Goal: Task Accomplishment & Management: Use online tool/utility

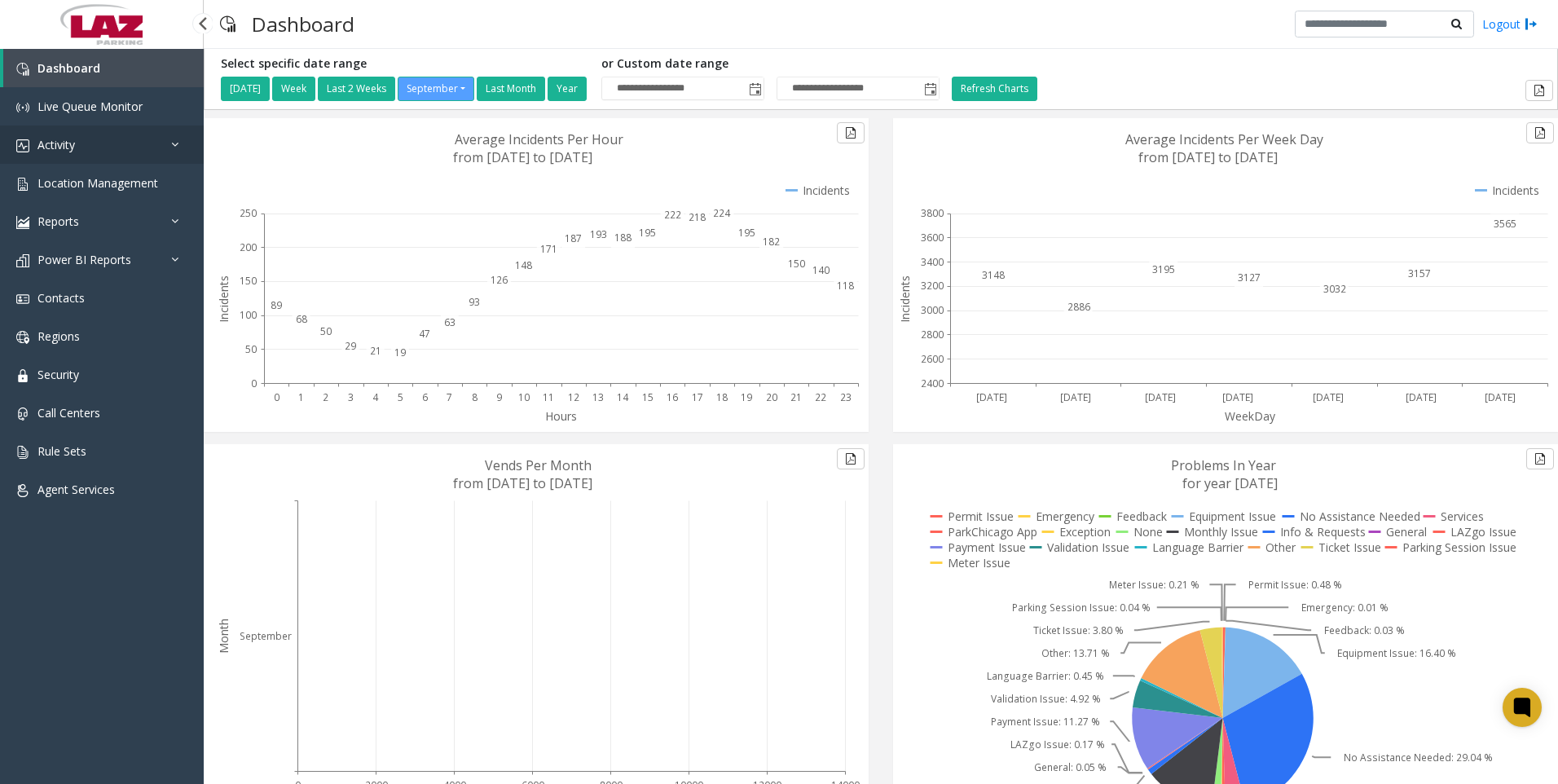
click at [66, 138] on span "Activity" at bounding box center [56, 145] width 37 height 16
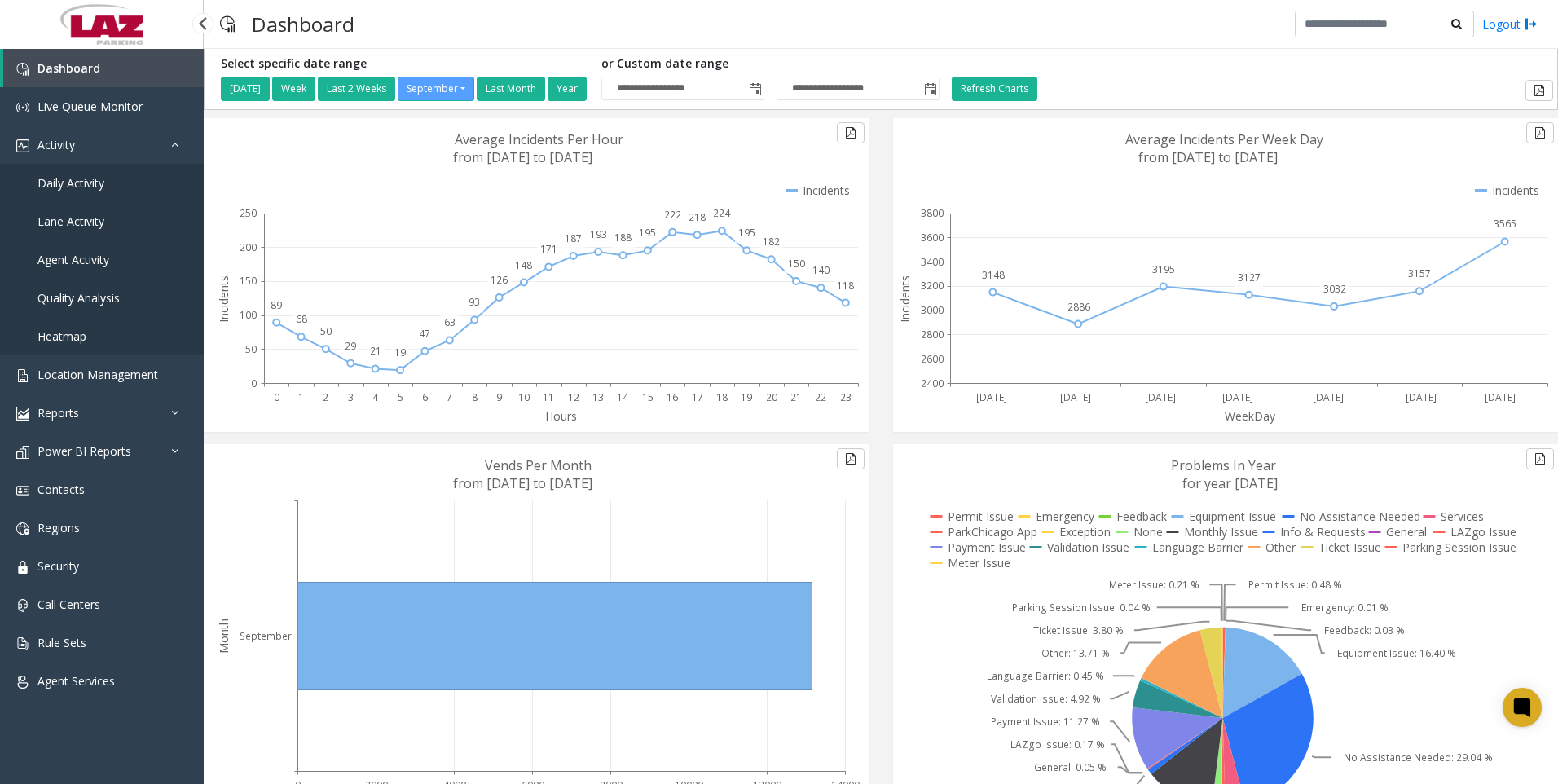
click at [78, 174] on link "Daily Activity" at bounding box center [102, 182] width 204 height 38
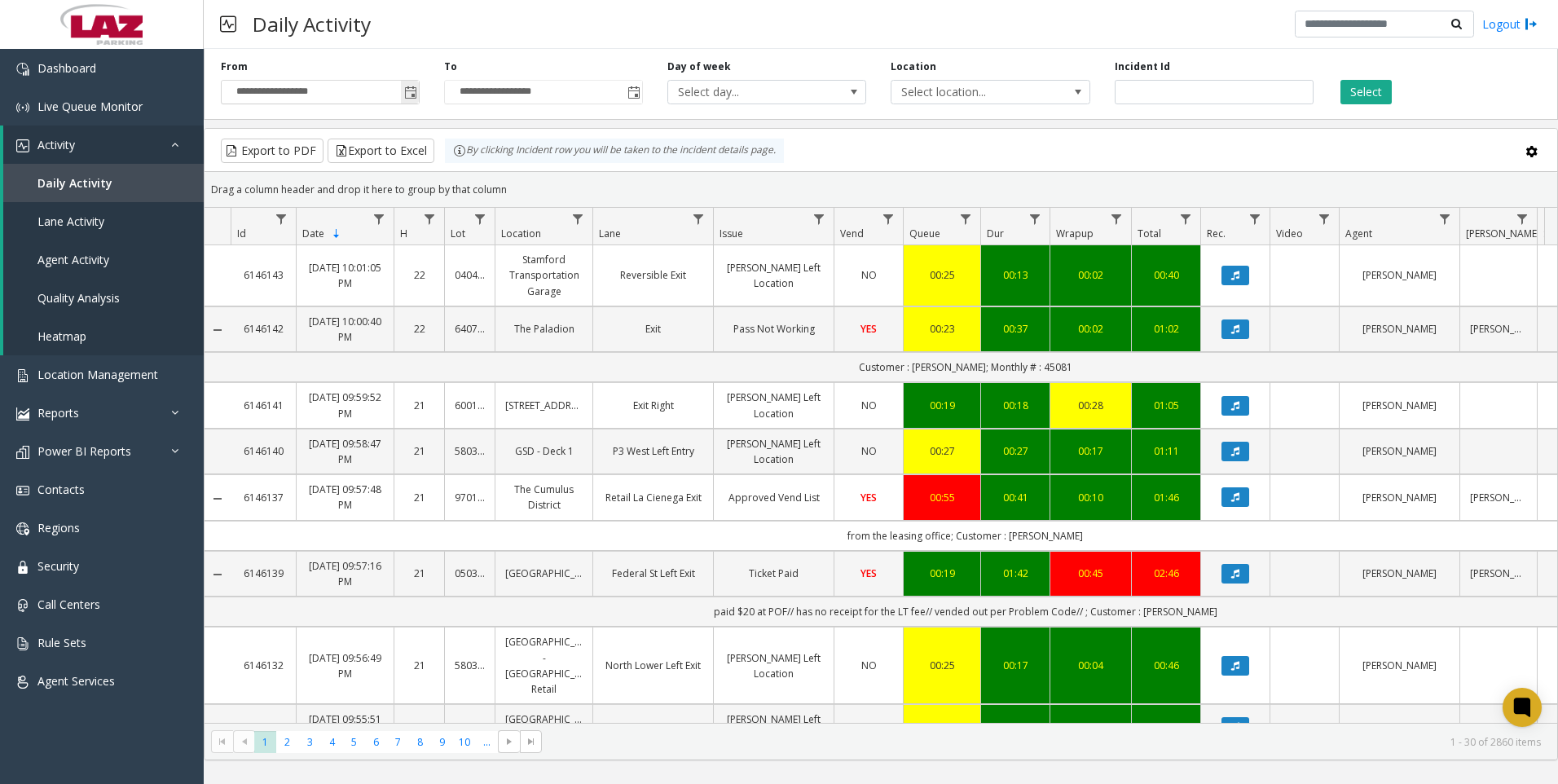
click at [412, 94] on span "Toggle popup" at bounding box center [411, 93] width 13 height 13
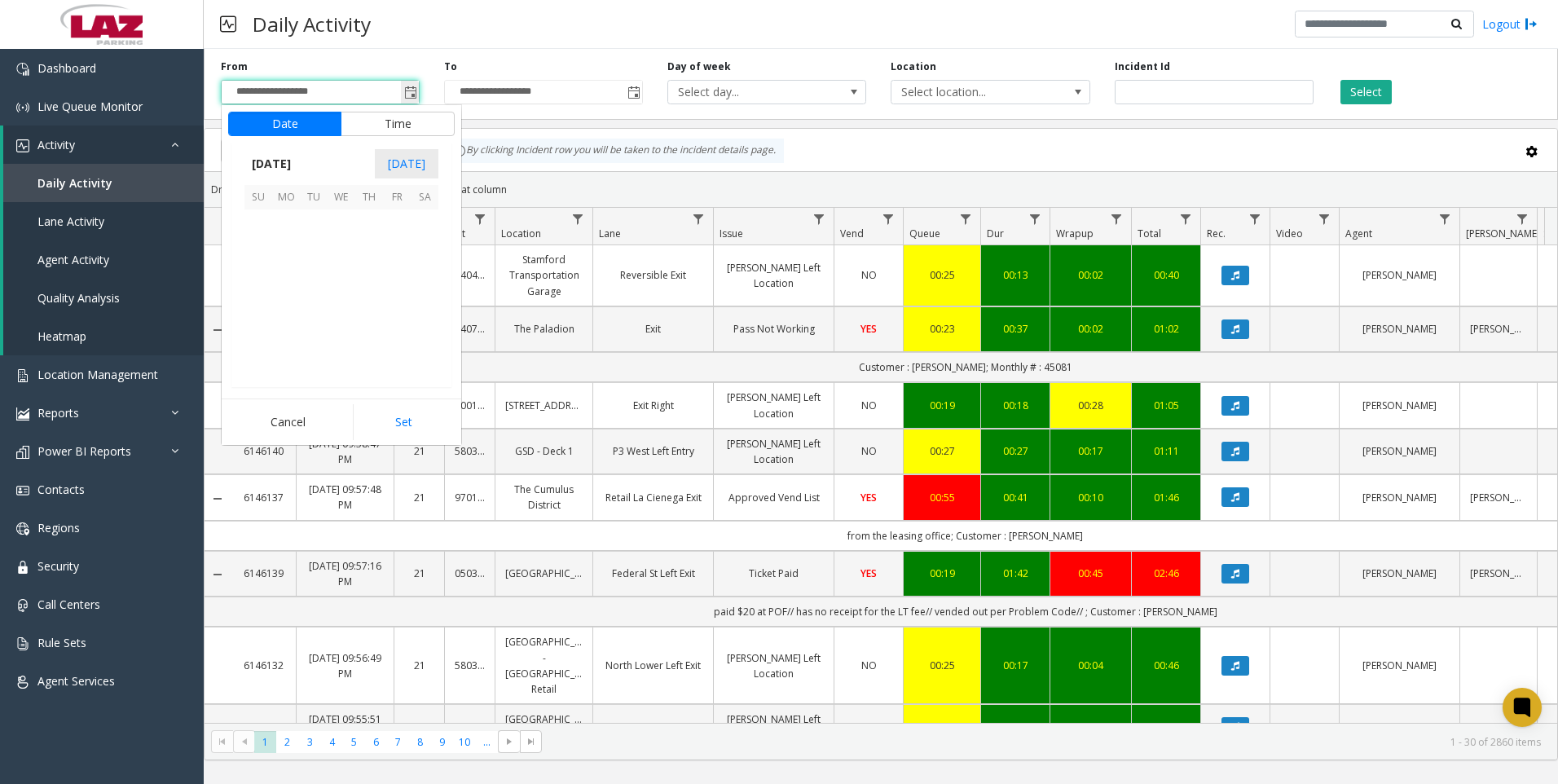
scroll to position [292395, 0]
click at [386, 124] on button "Time" at bounding box center [397, 124] width 114 height 25
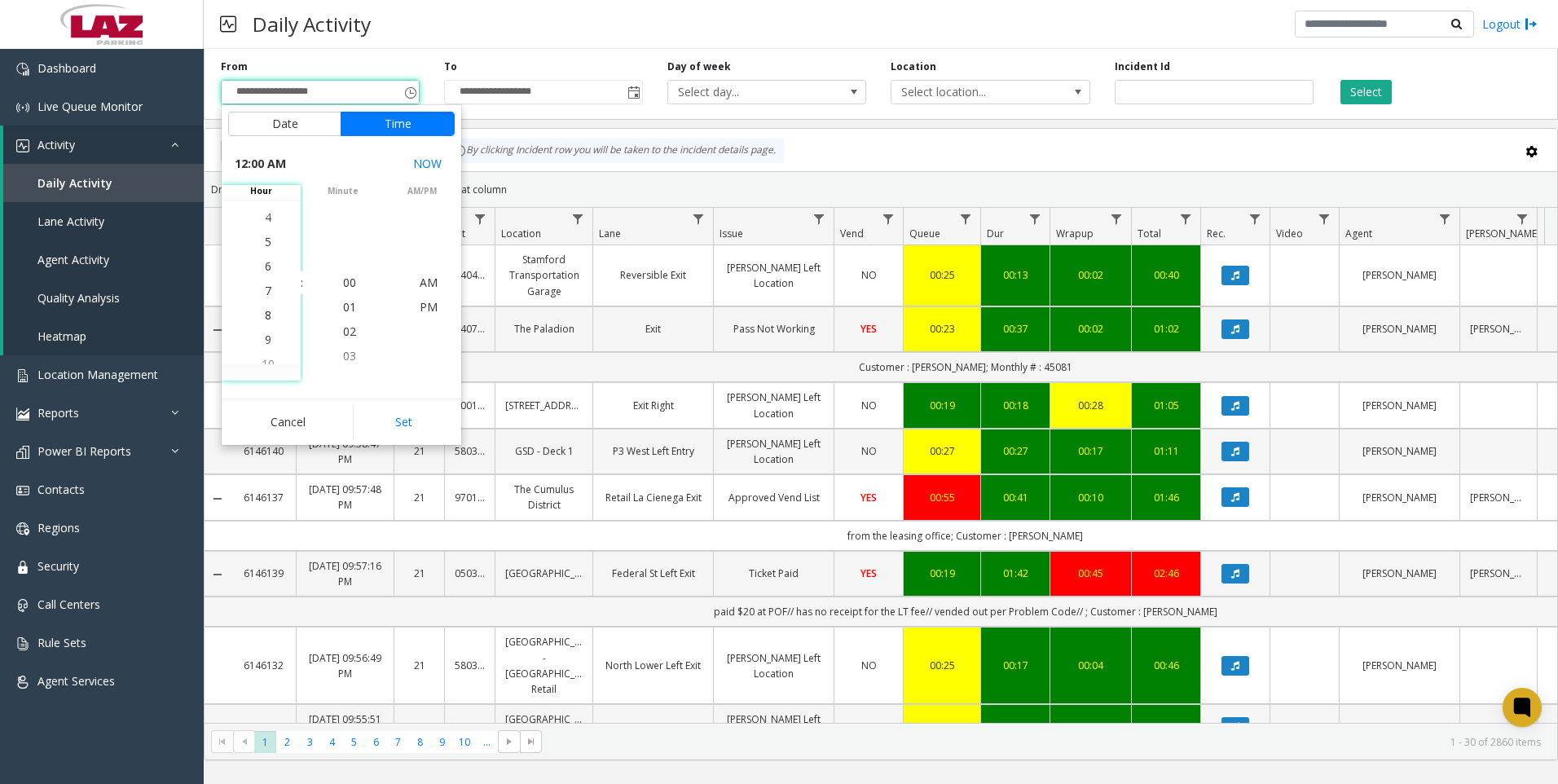
scroll to position [171, 0]
click at [265, 207] on span "4" at bounding box center [268, 209] width 6 height 16
click at [343, 330] on span "30" at bounding box center [349, 331] width 13 height 16
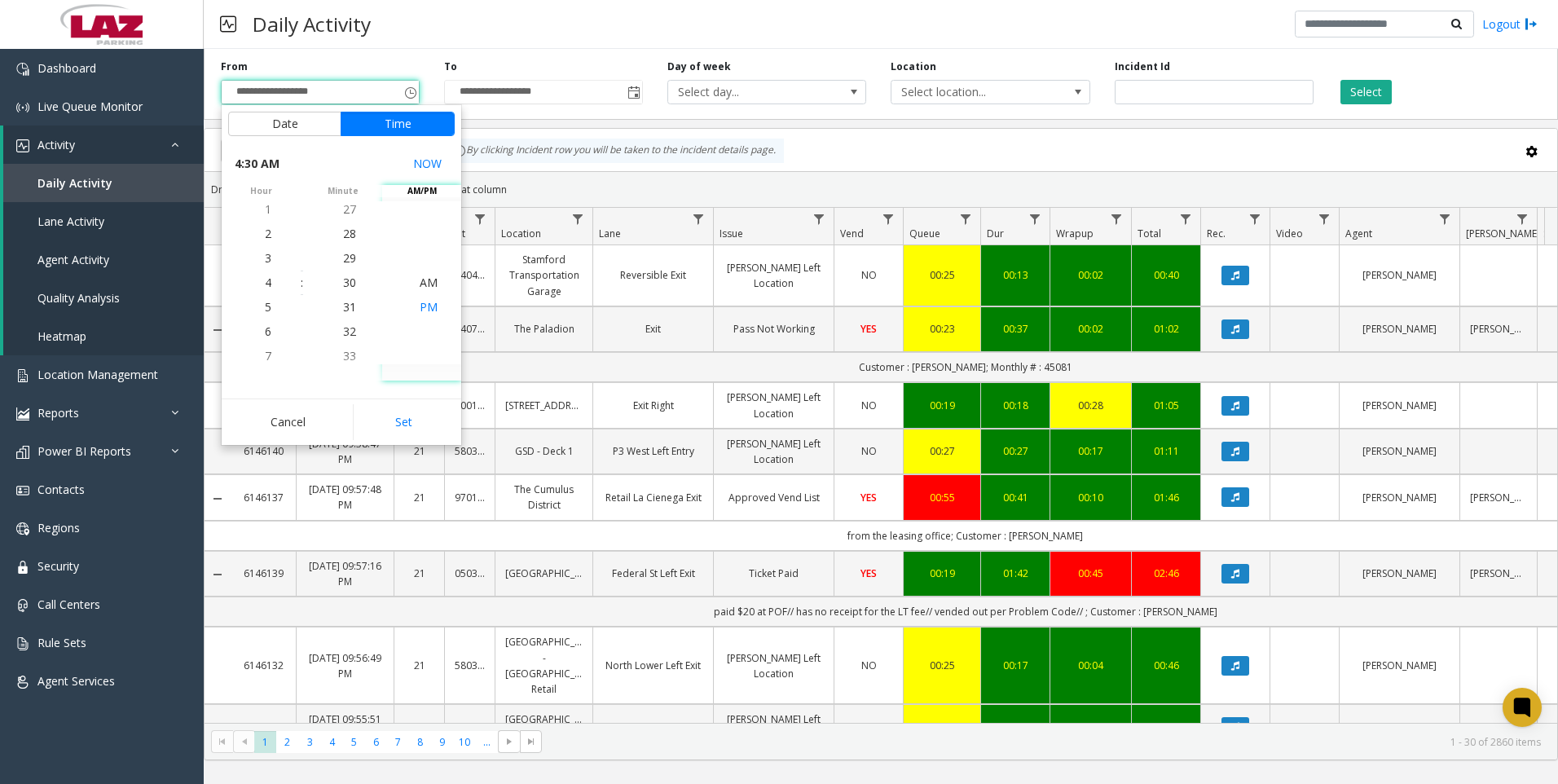
click at [420, 305] on span "PM" at bounding box center [428, 307] width 18 height 16
click at [407, 418] on button "Set" at bounding box center [405, 422] width 102 height 36
type input "**********"
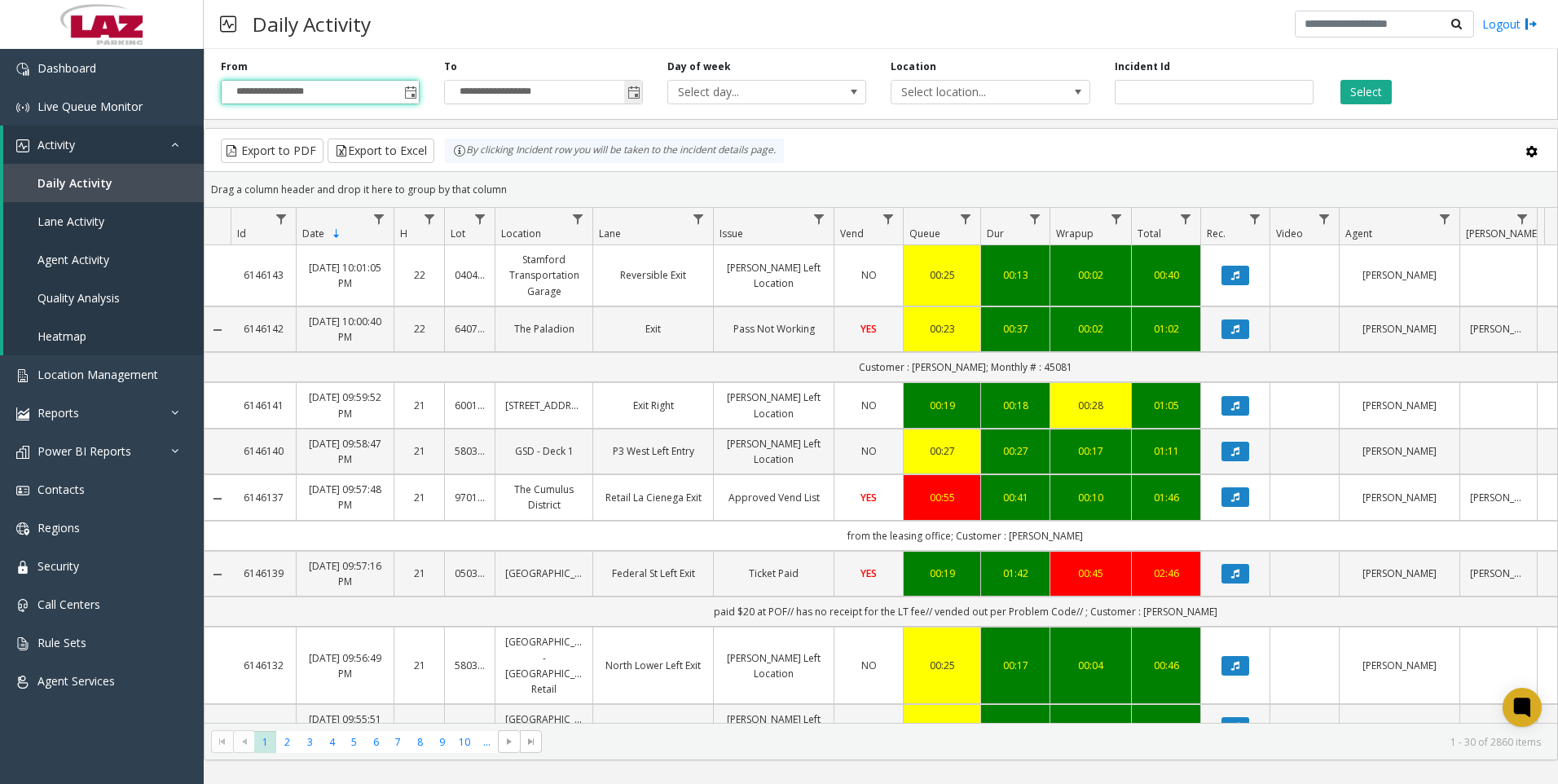
click at [635, 93] on span "Toggle popup" at bounding box center [634, 93] width 13 height 13
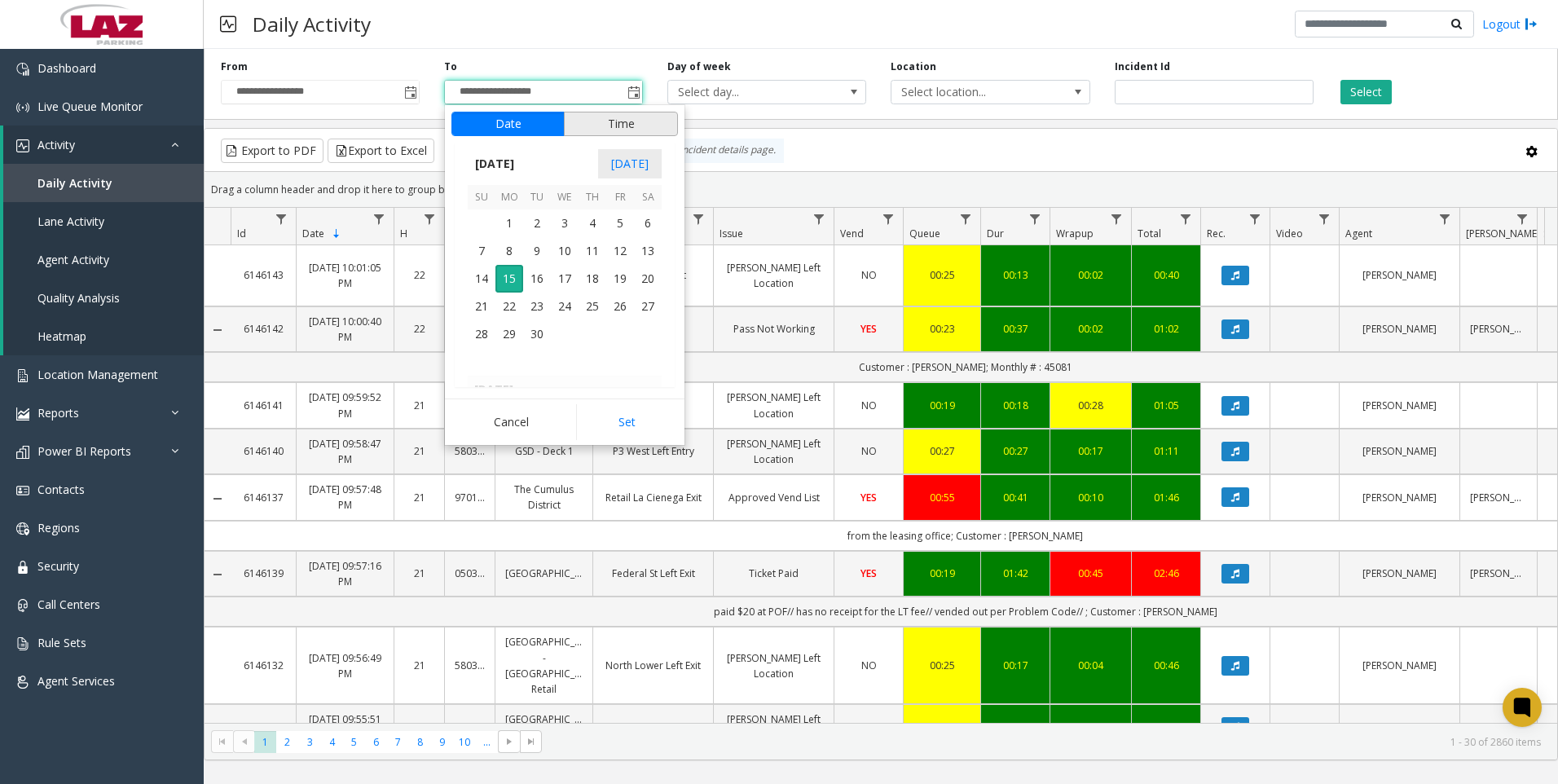
click at [599, 121] on button "Time" at bounding box center [621, 124] width 114 height 25
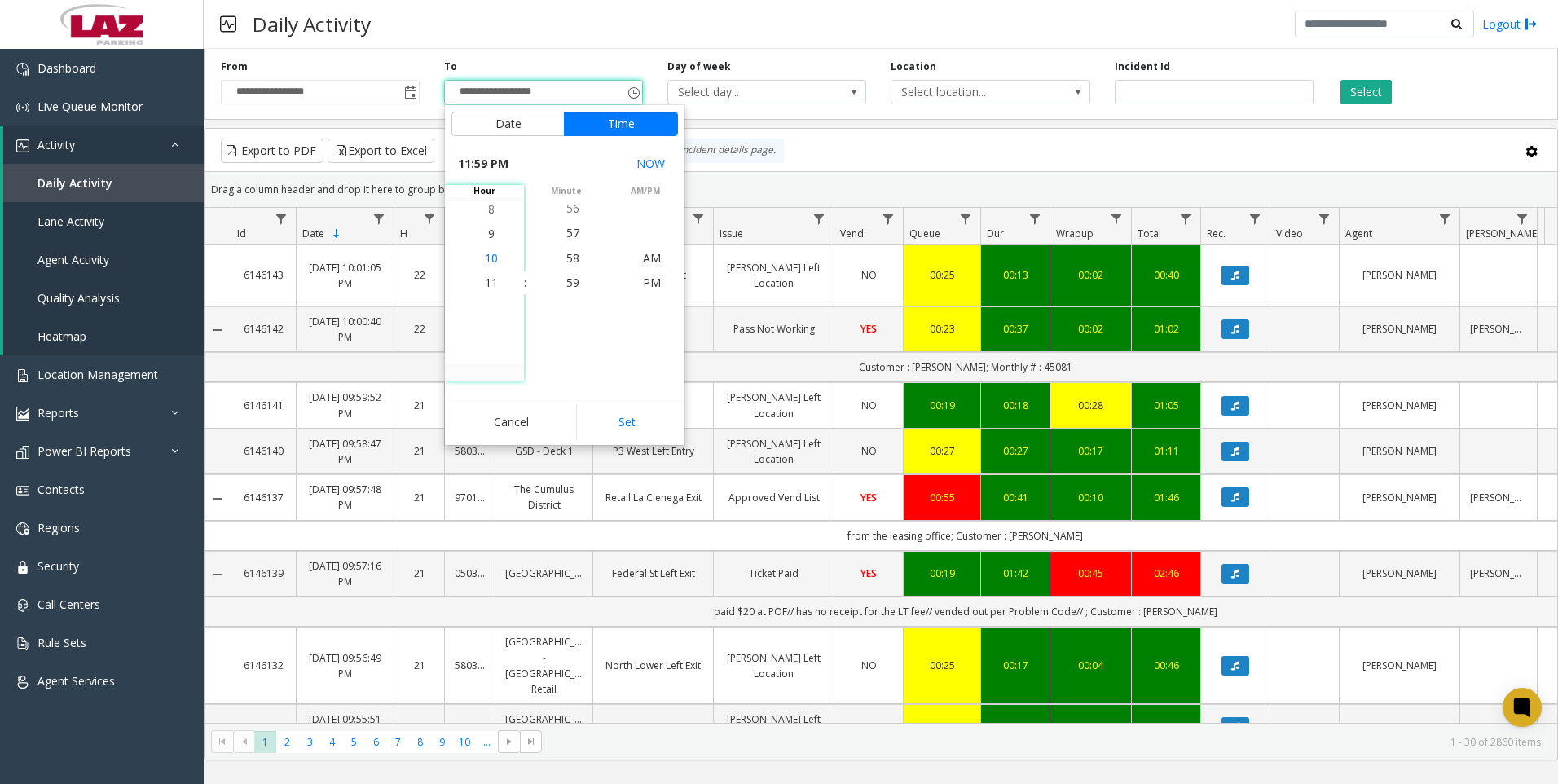
click at [486, 260] on span "10" at bounding box center [491, 258] width 13 height 16
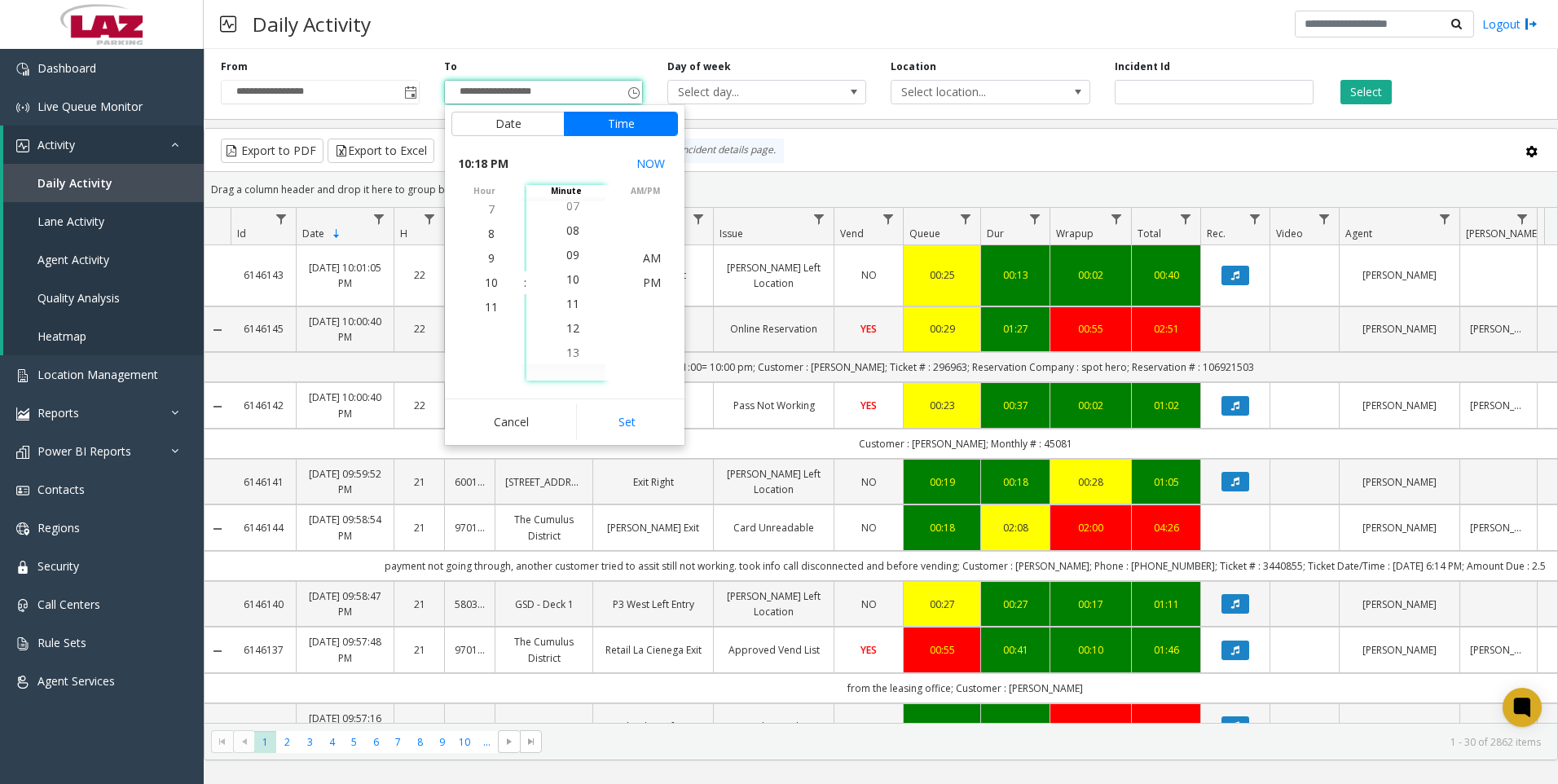
scroll to position [0, 0]
click at [572, 280] on span "00" at bounding box center [572, 283] width 13 height 16
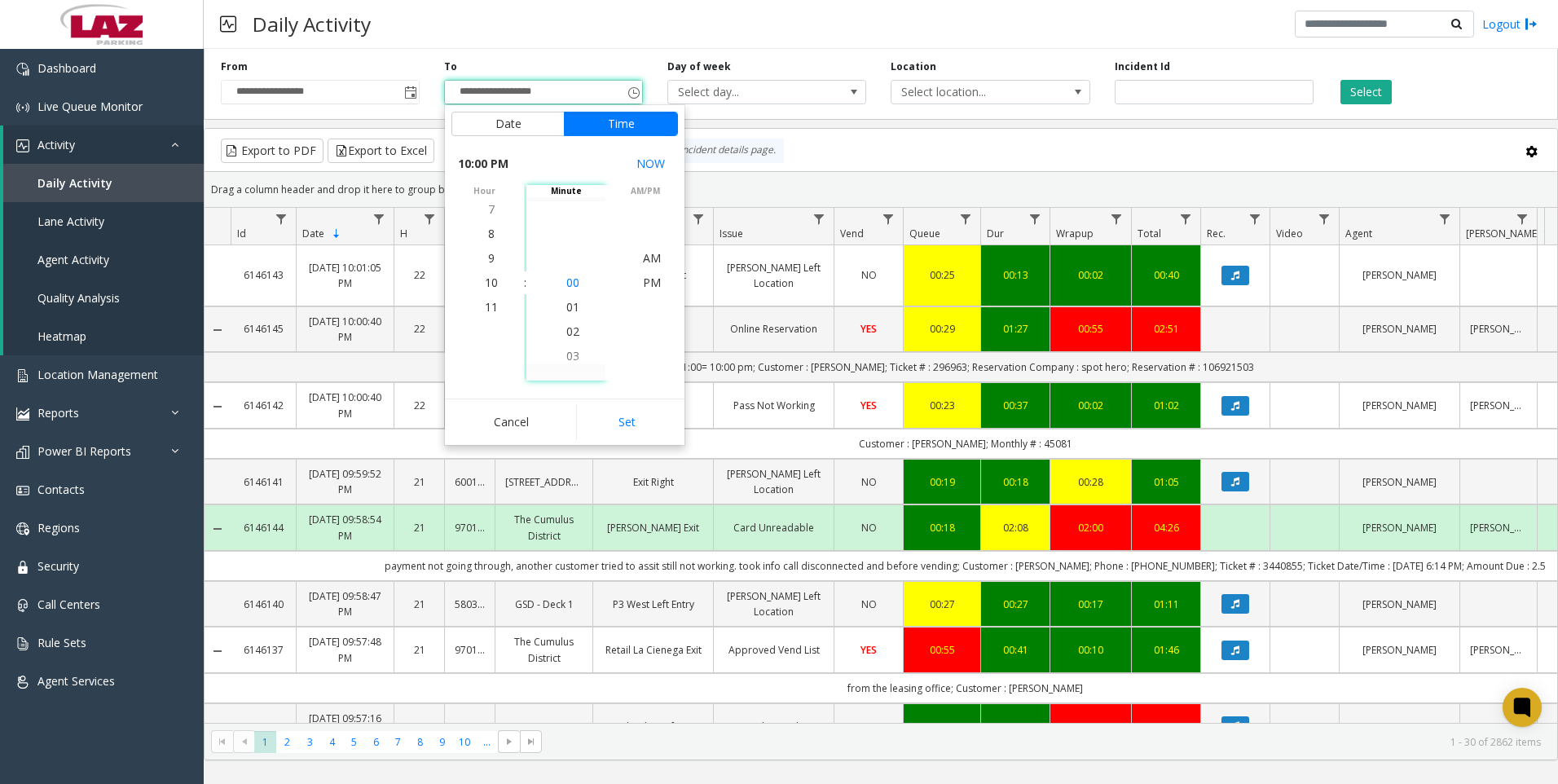
click at [566, 285] on span "00" at bounding box center [572, 283] width 13 height 16
click at [649, 281] on span "PM" at bounding box center [652, 283] width 18 height 16
click at [639, 417] on app-root "**********" at bounding box center [779, 392] width 1558 height 784
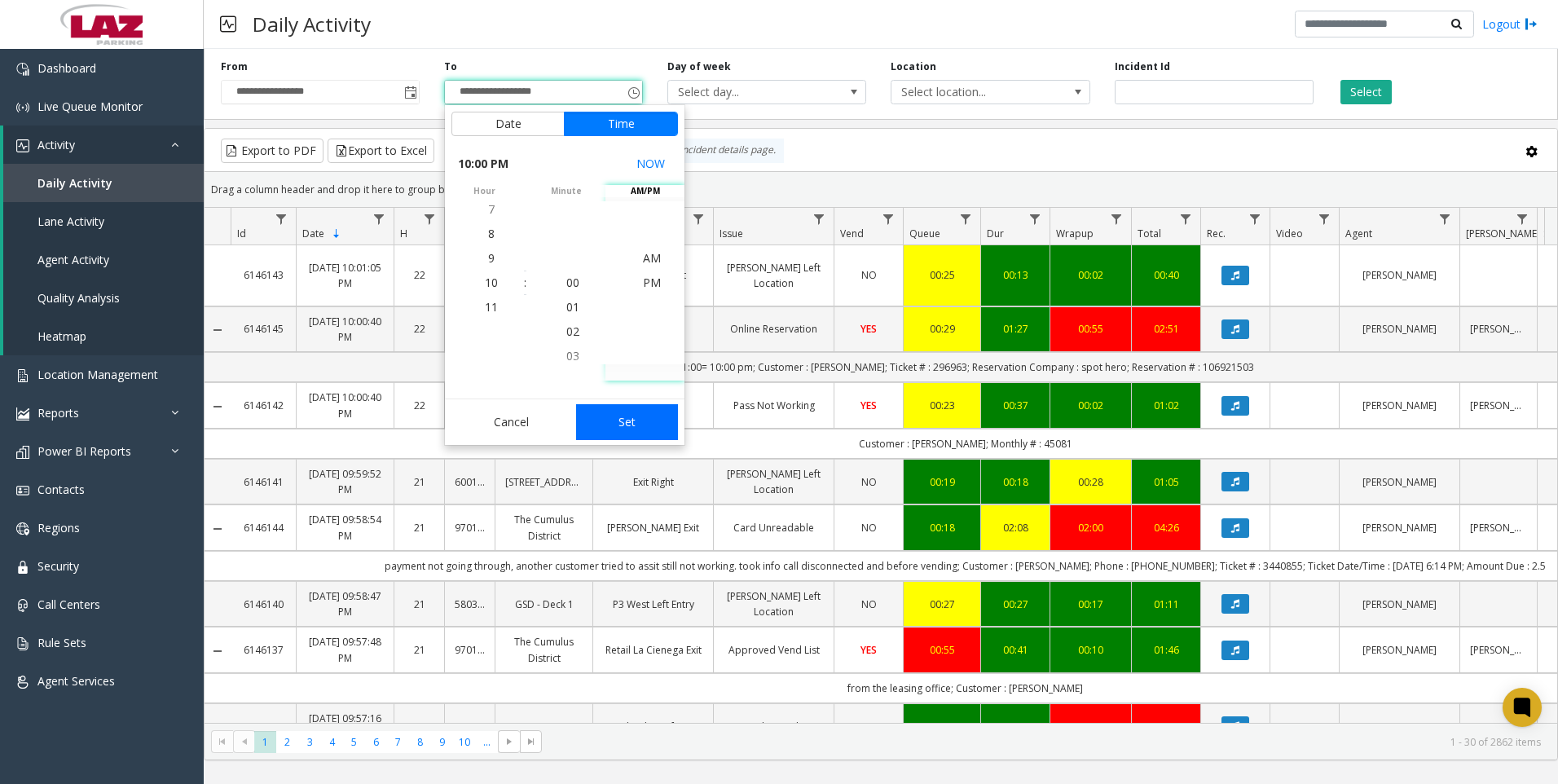
click at [630, 418] on button "Set" at bounding box center [627, 422] width 102 height 36
type input "**********"
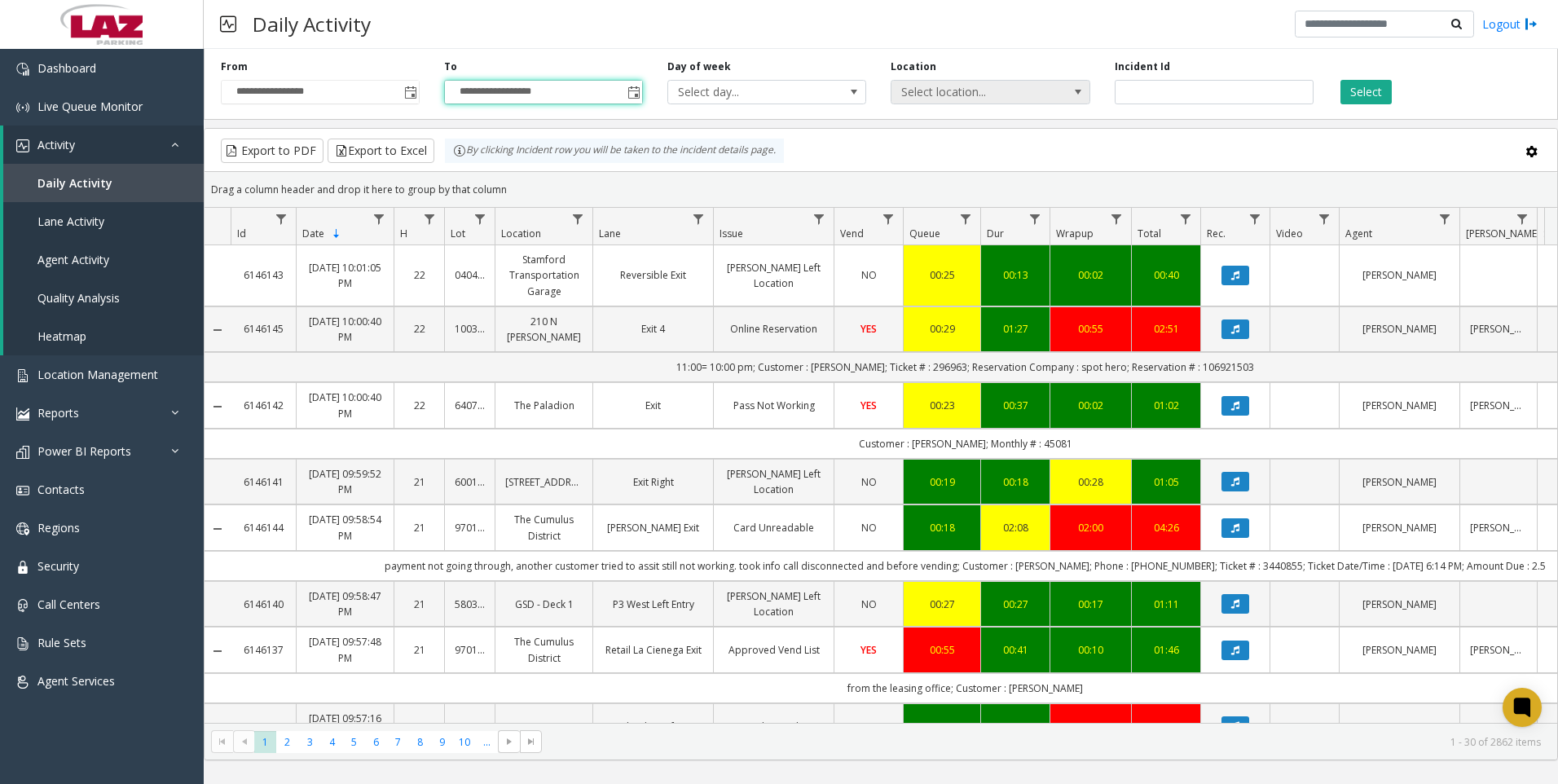
click at [1078, 91] on span at bounding box center [1078, 92] width 13 height 13
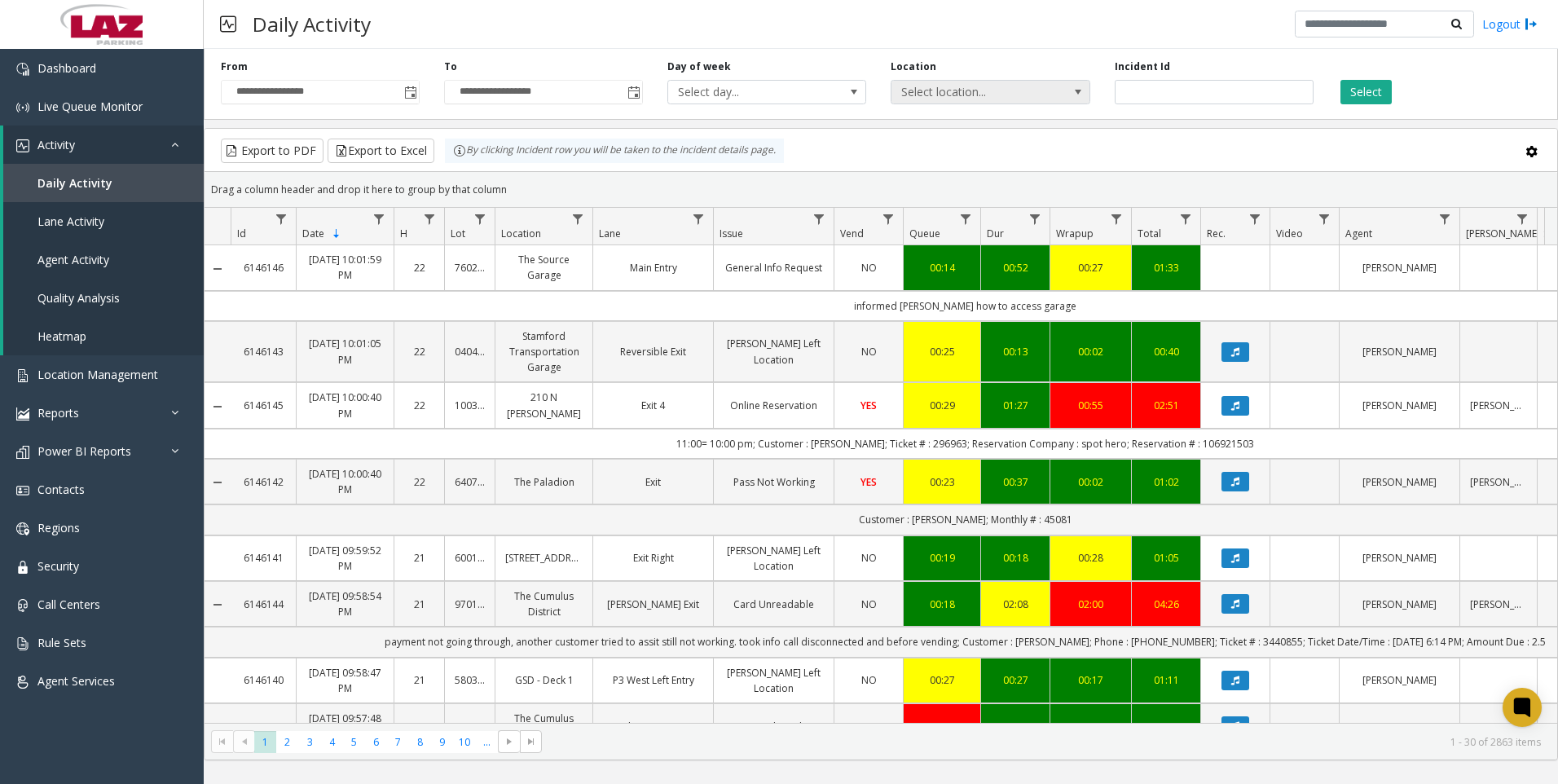
click at [948, 88] on span "Select location..." at bounding box center [970, 92] width 158 height 23
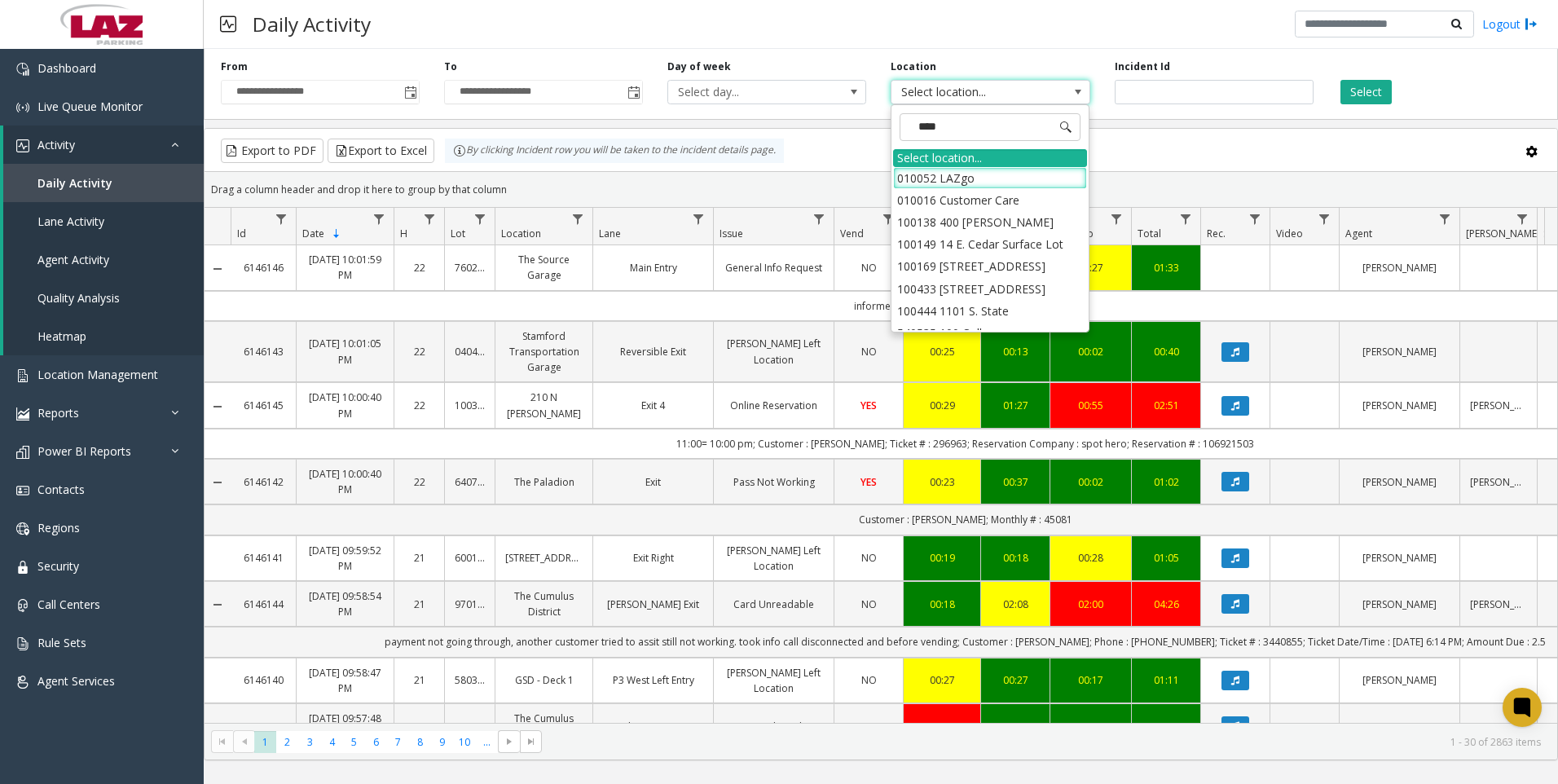
type input "*****"
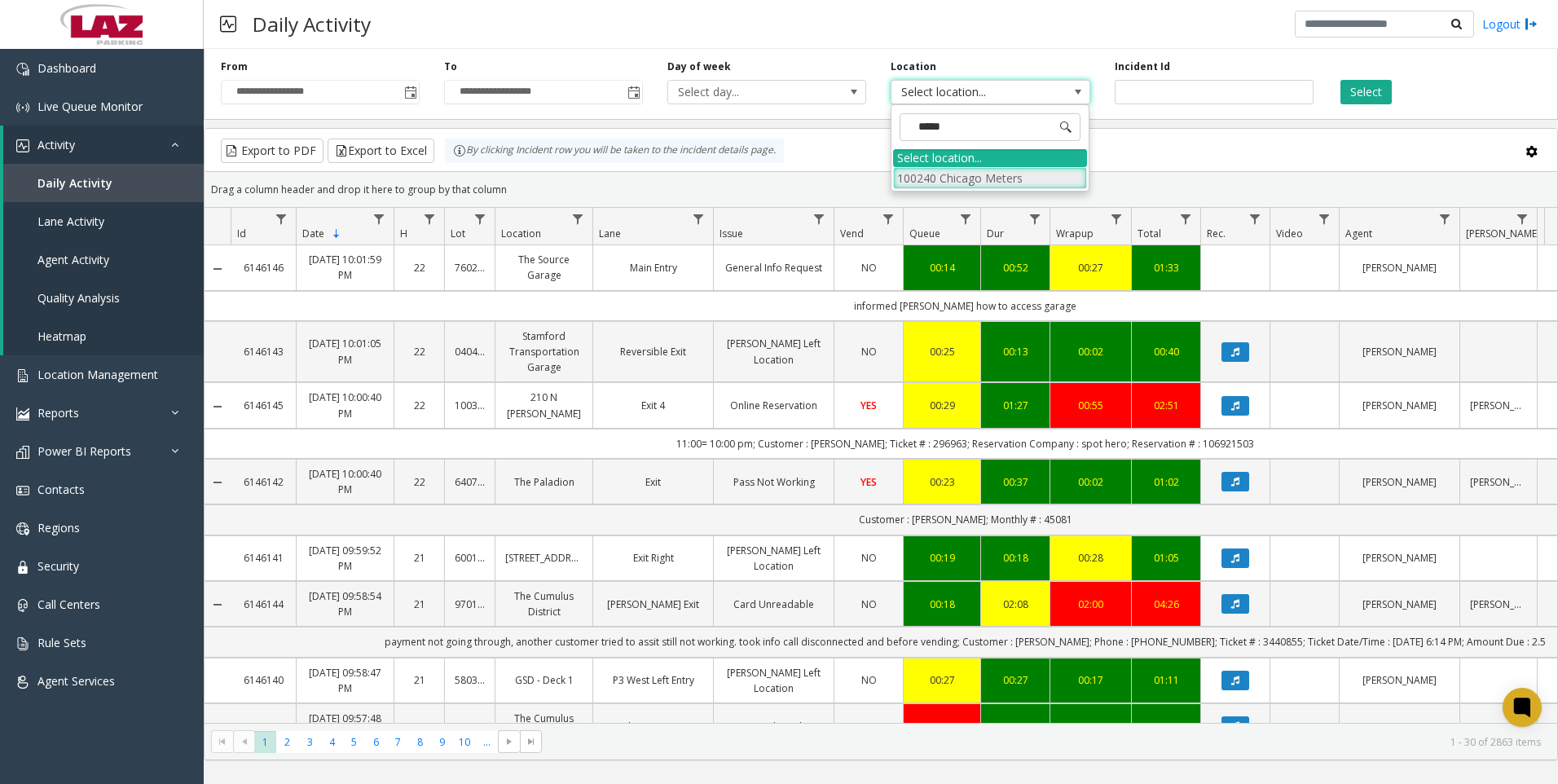
click at [912, 180] on li "100240 Chicago Meters" at bounding box center [990, 177] width 194 height 22
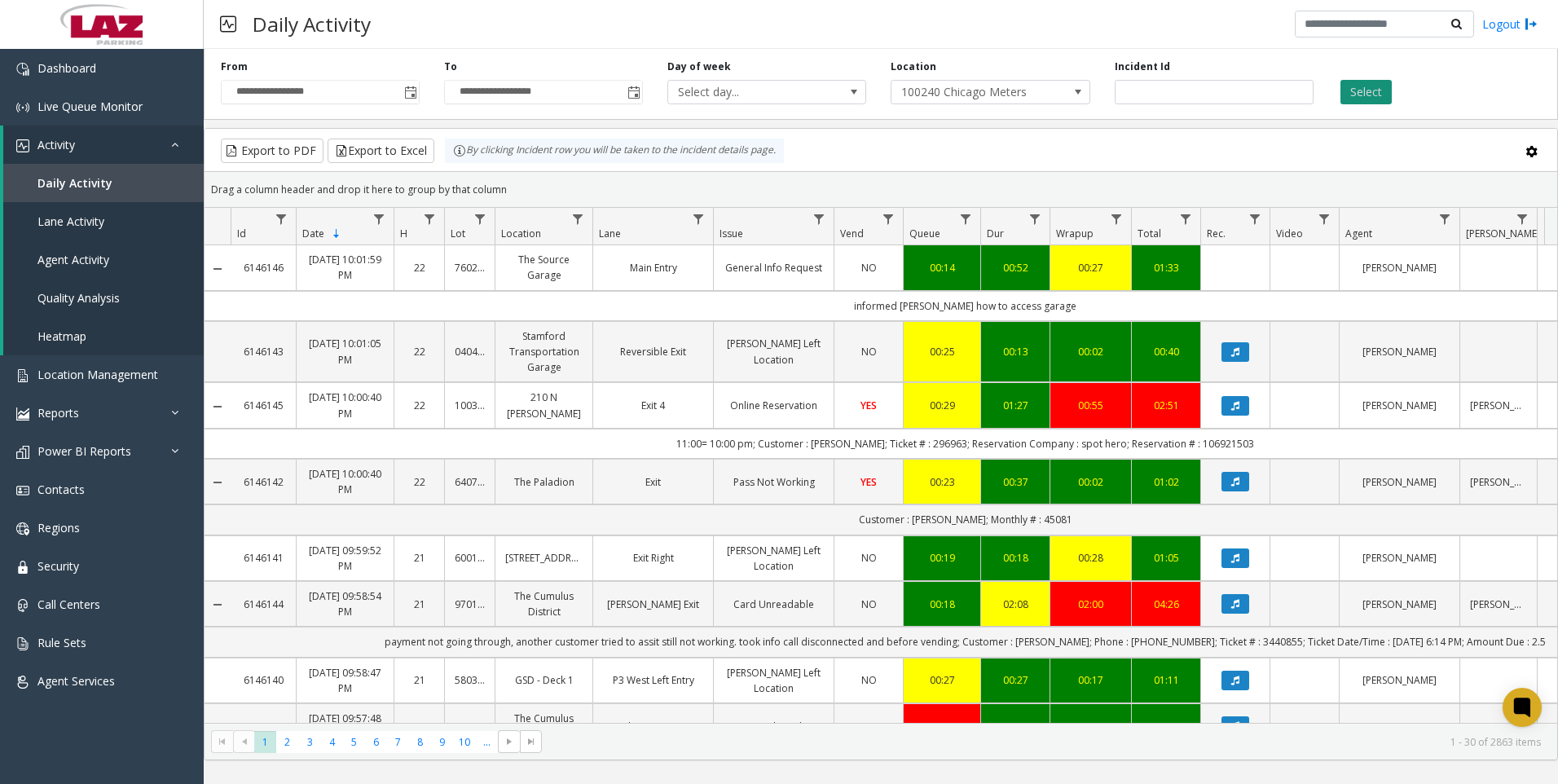
click at [1366, 81] on button "Select" at bounding box center [1366, 92] width 51 height 25
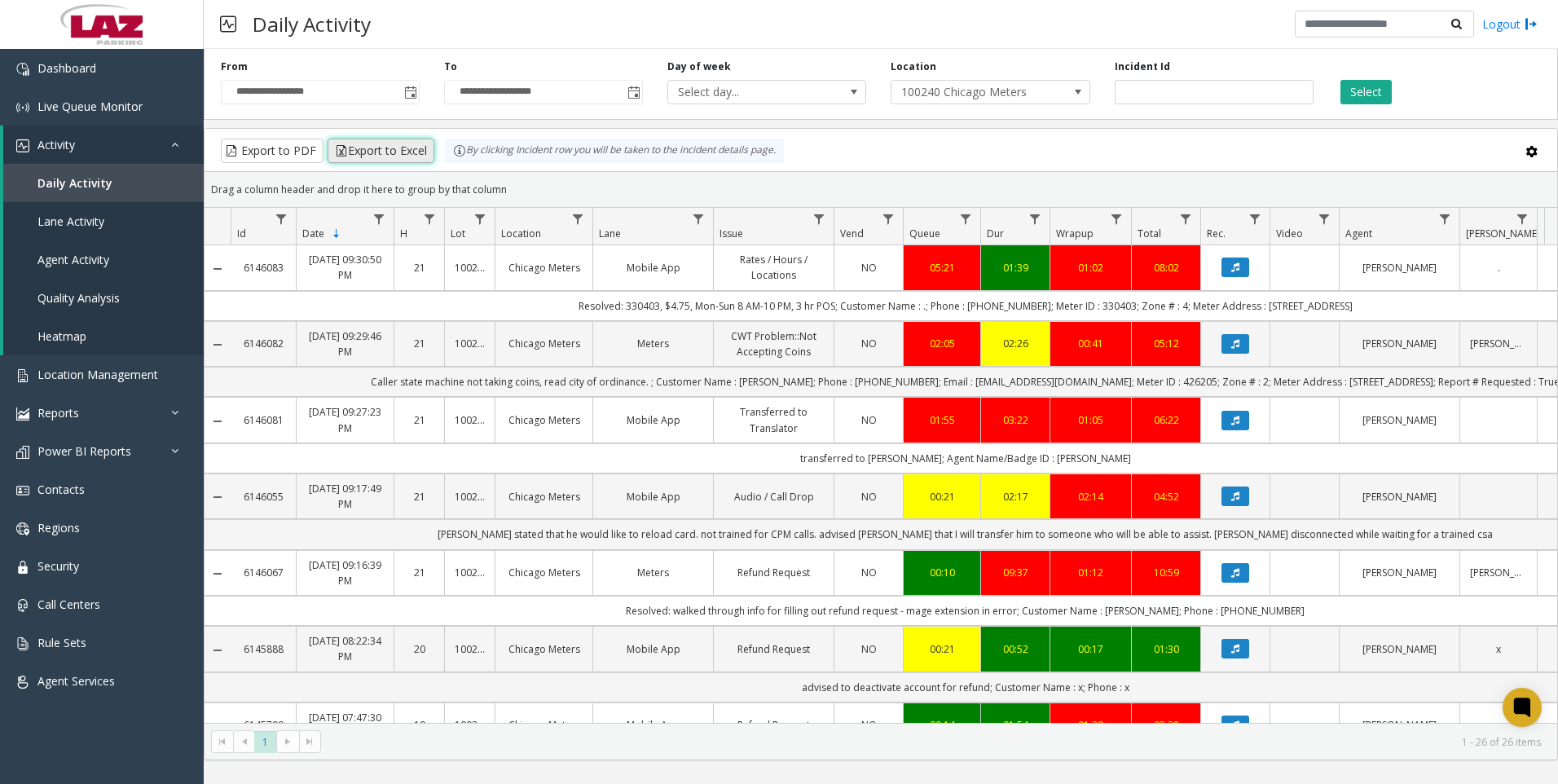
click at [380, 142] on button "Export to Excel" at bounding box center [381, 151] width 107 height 25
